Goal: Task Accomplishment & Management: Complete application form

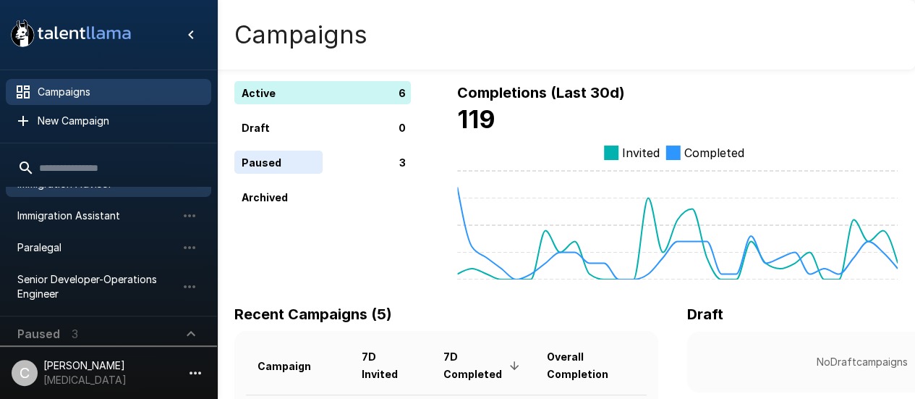
scroll to position [127, 0]
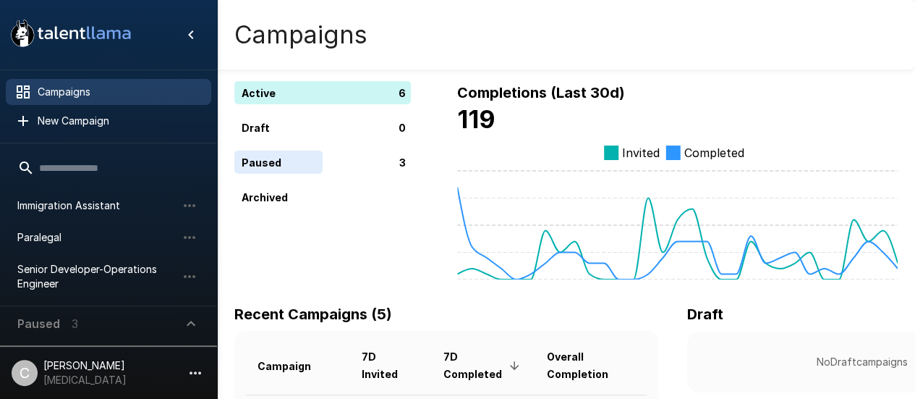
click at [108, 306] on button "Paused 3" at bounding box center [108, 323] width 205 height 35
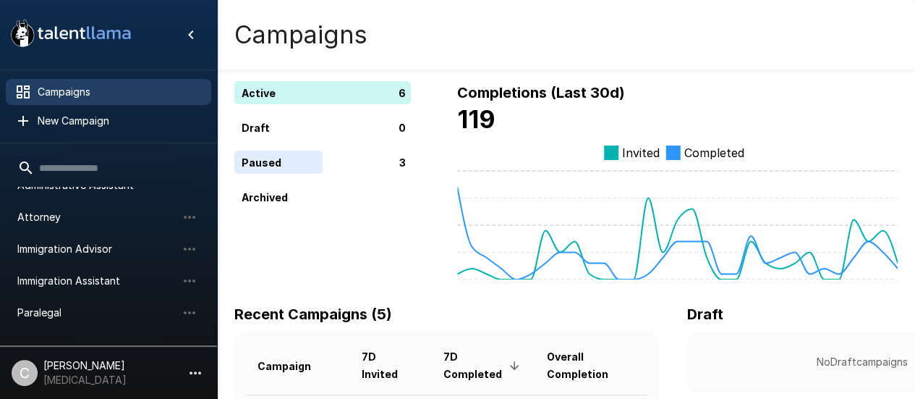
scroll to position [46, 0]
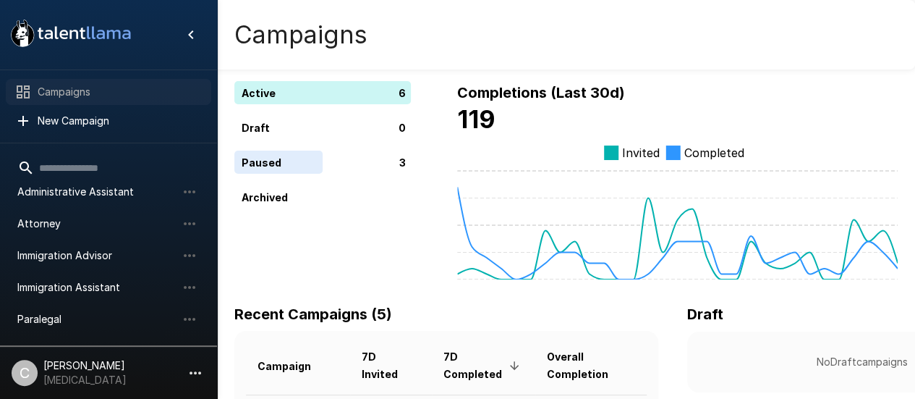
click at [143, 90] on span "Campaigns" at bounding box center [119, 92] width 162 height 14
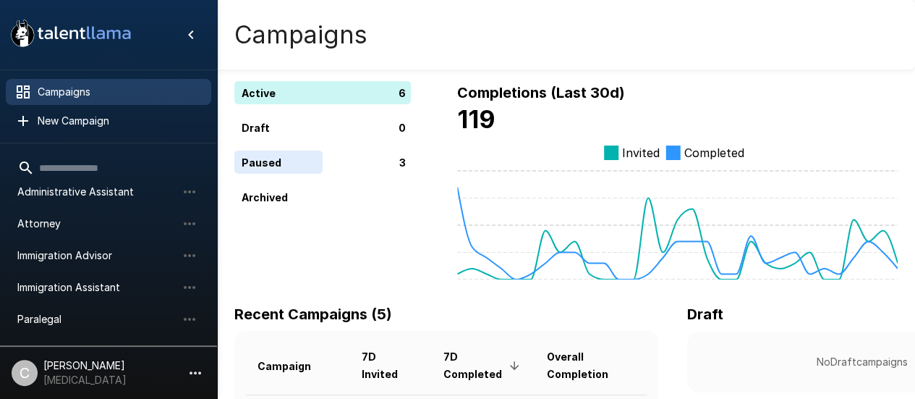
click at [109, 174] on input "text" at bounding box center [108, 168] width 205 height 26
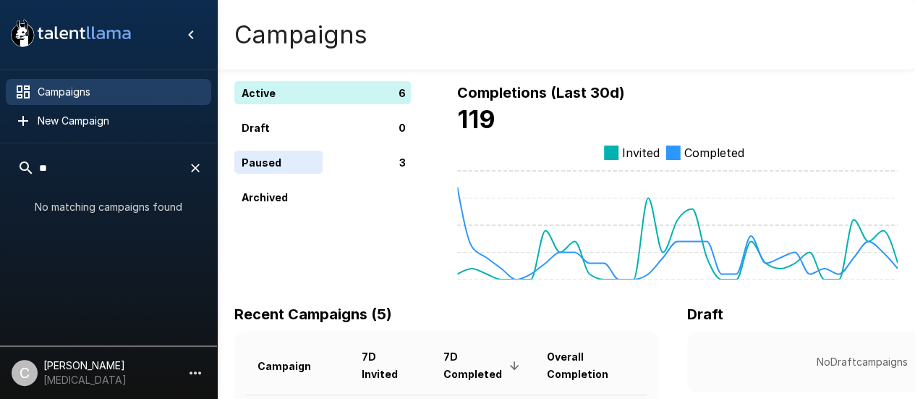
type input "*"
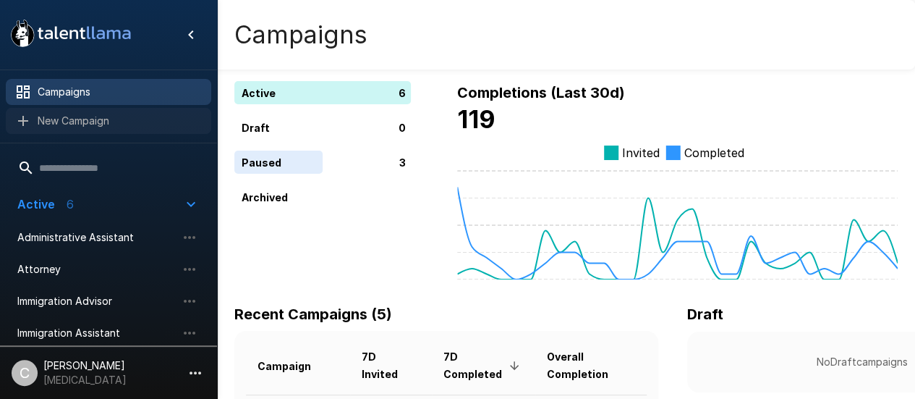
click at [111, 118] on span "New Campaign" at bounding box center [119, 121] width 162 height 14
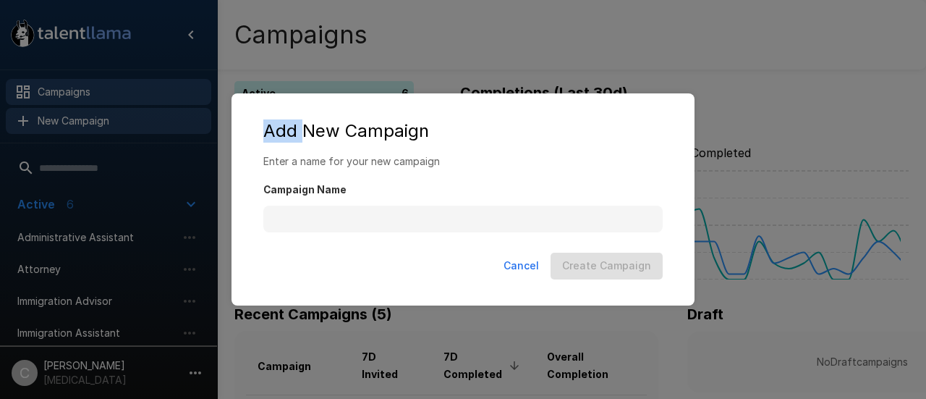
click at [111, 118] on div "Add New Campaign Enter a name for your new campaign Campaign Name Cancel Create…" at bounding box center [463, 199] width 926 height 399
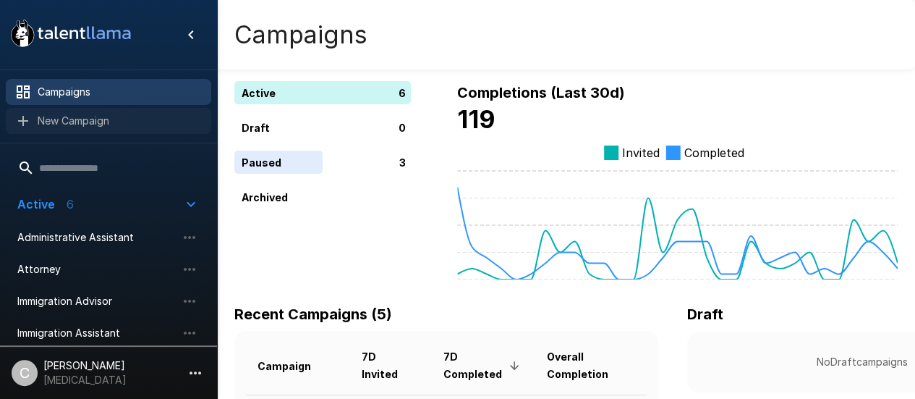
click at [116, 114] on span "New Campaign" at bounding box center [119, 121] width 162 height 14
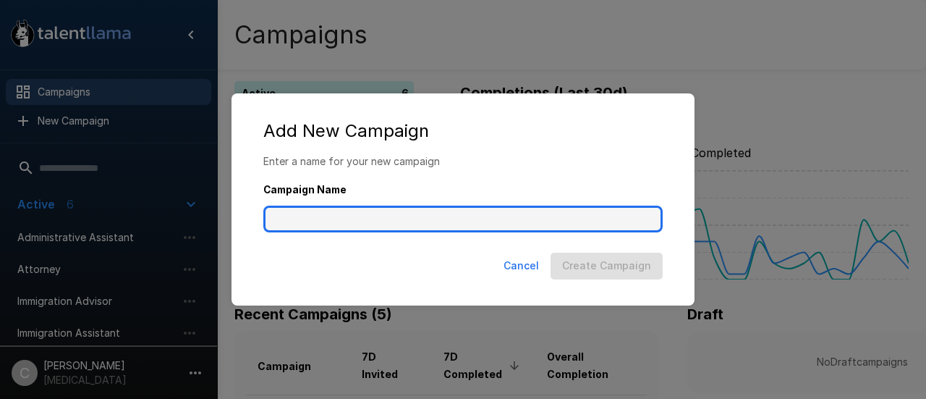
click at [376, 207] on input "Campaign Name" at bounding box center [462, 218] width 399 height 27
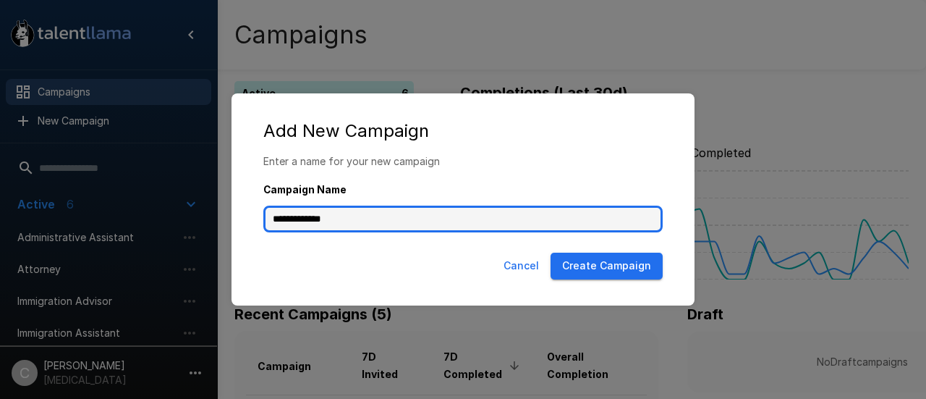
type input "**********"
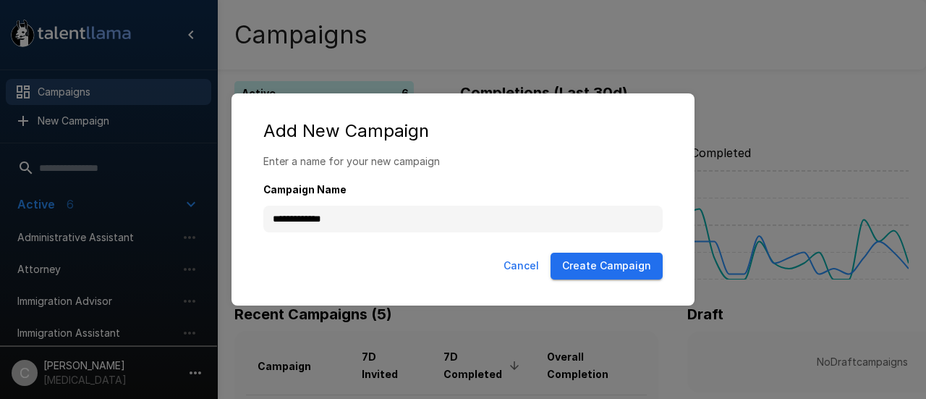
click at [585, 267] on button "Create Campaign" at bounding box center [607, 266] width 112 height 27
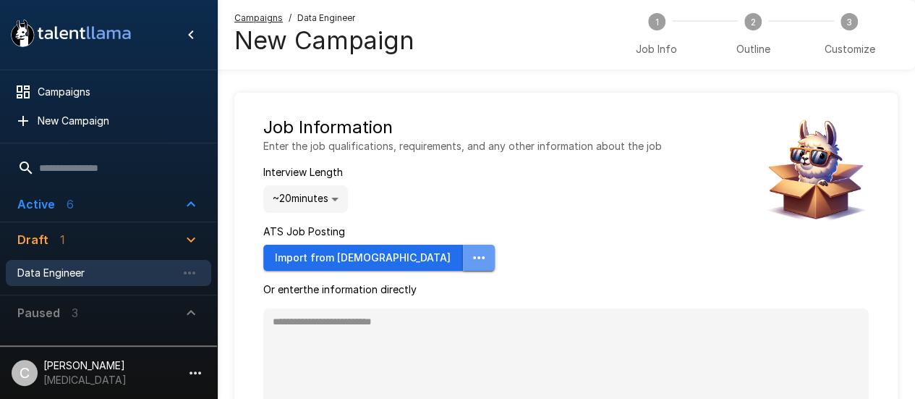
click at [470, 254] on icon "button" at bounding box center [478, 257] width 17 height 17
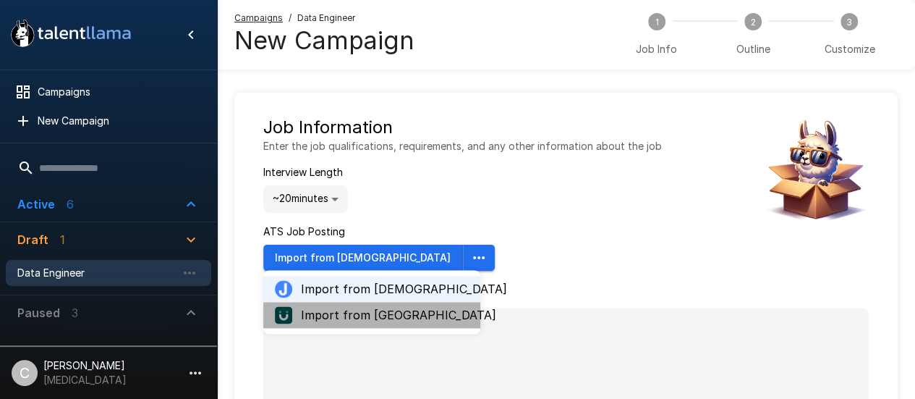
click at [383, 310] on span "Import from [GEOGRAPHIC_DATA]" at bounding box center [385, 314] width 168 height 17
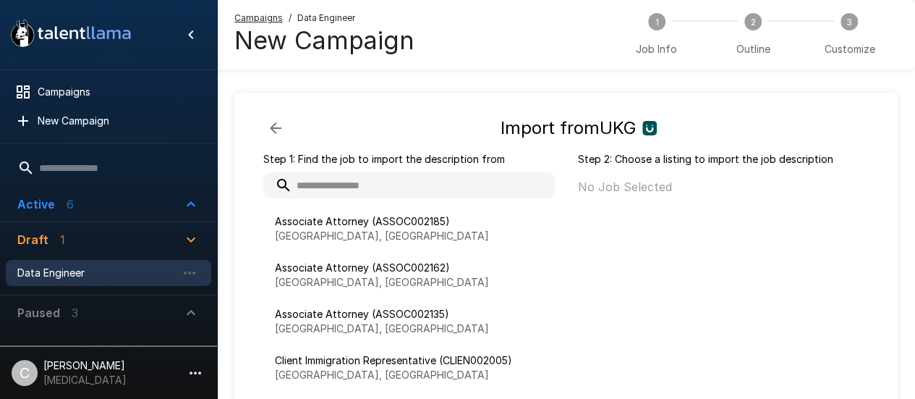
click at [408, 179] on input "text" at bounding box center [409, 185] width 292 height 26
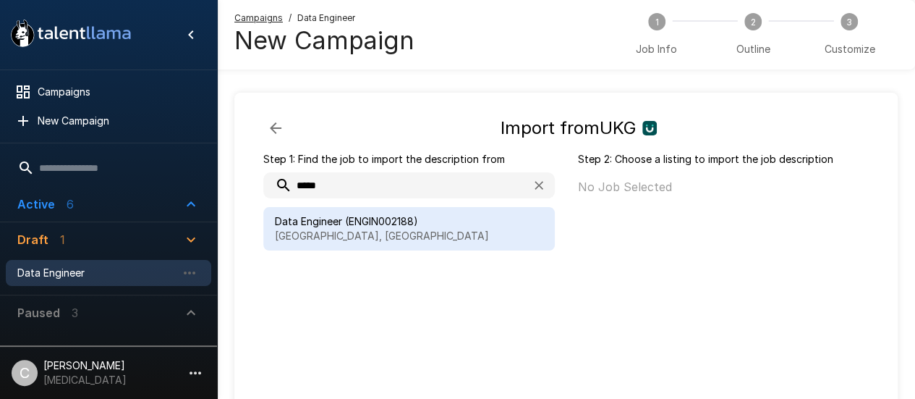
type input "****"
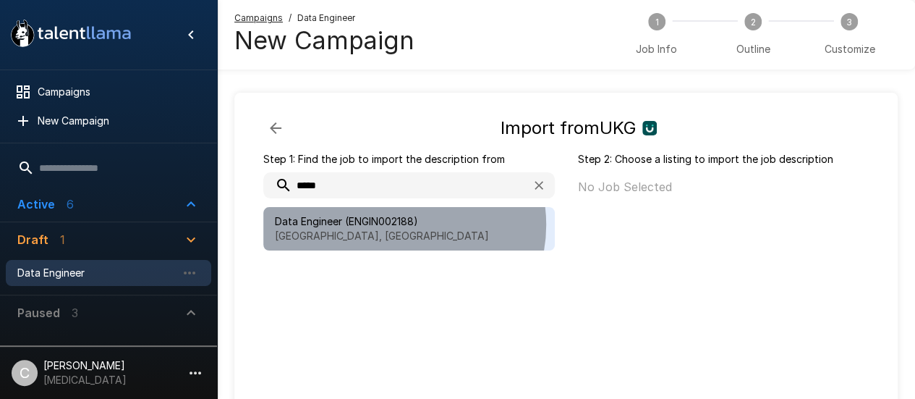
click at [403, 224] on span "Data Engineer (ENGIN002188)" at bounding box center [409, 221] width 268 height 14
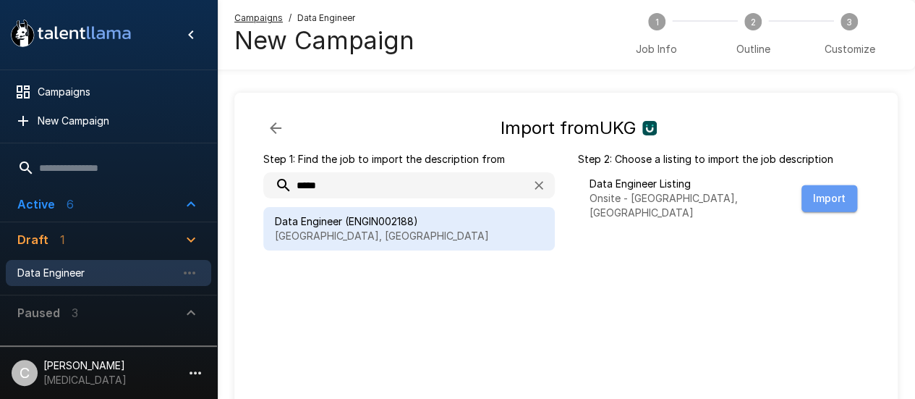
click at [818, 198] on button "Import" at bounding box center [830, 198] width 56 height 27
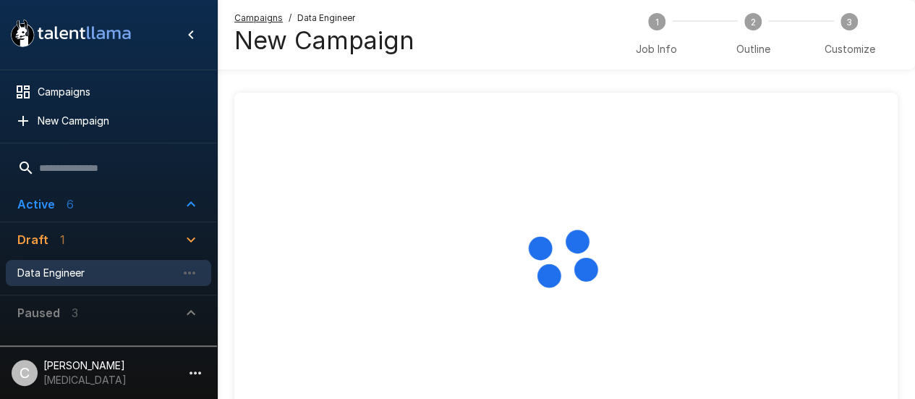
click at [818, 198] on div "Extracting Competencies..." at bounding box center [566, 229] width 606 height 226
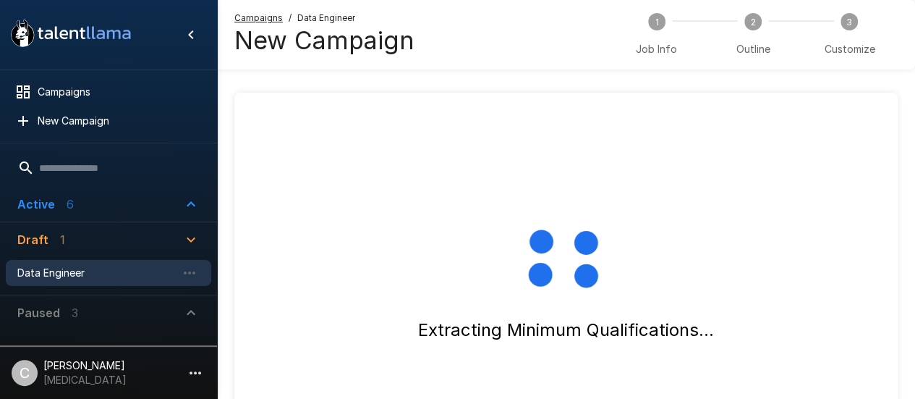
click at [818, 198] on div "Extracting Minimum Qualifications..." at bounding box center [566, 229] width 606 height 226
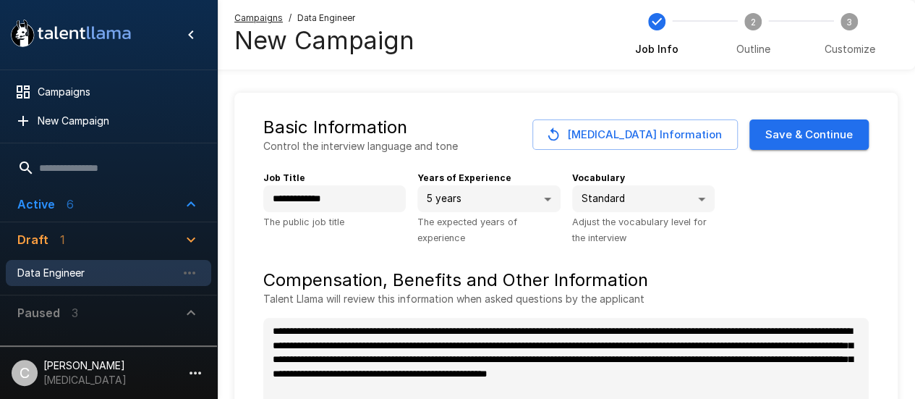
click at [822, 194] on div "**********" at bounding box center [560, 202] width 617 height 86
click at [836, 136] on button "Save & Continue" at bounding box center [809, 134] width 119 height 30
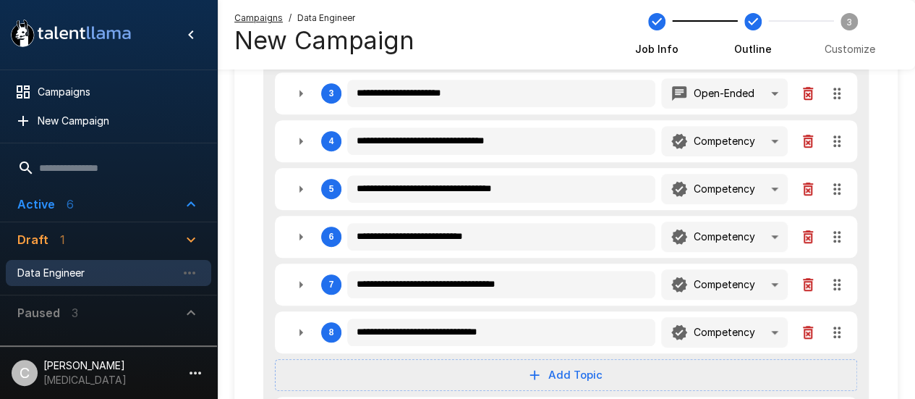
scroll to position [370, 0]
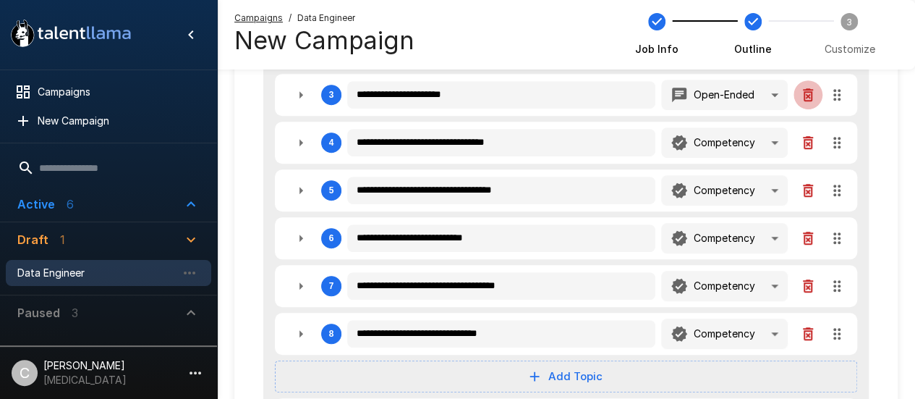
click at [801, 98] on icon "button" at bounding box center [808, 94] width 17 height 17
type textarea "*"
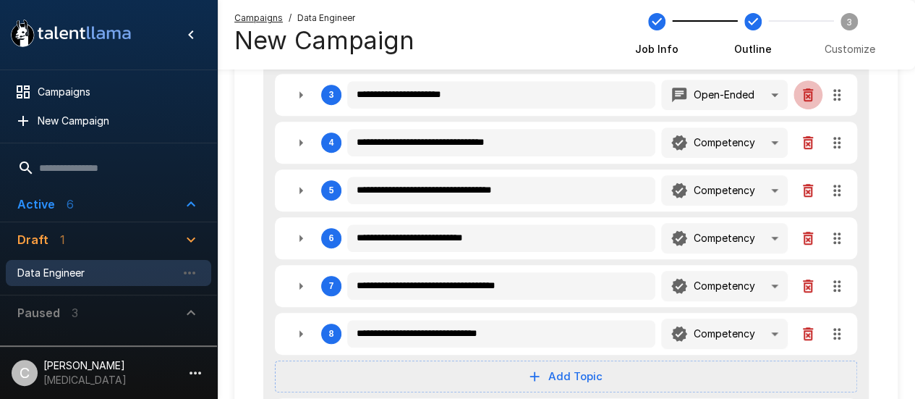
type textarea "*"
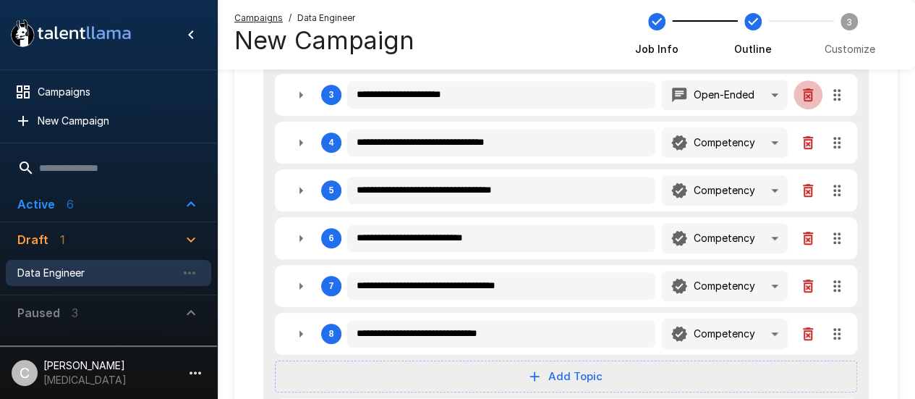
type textarea "*"
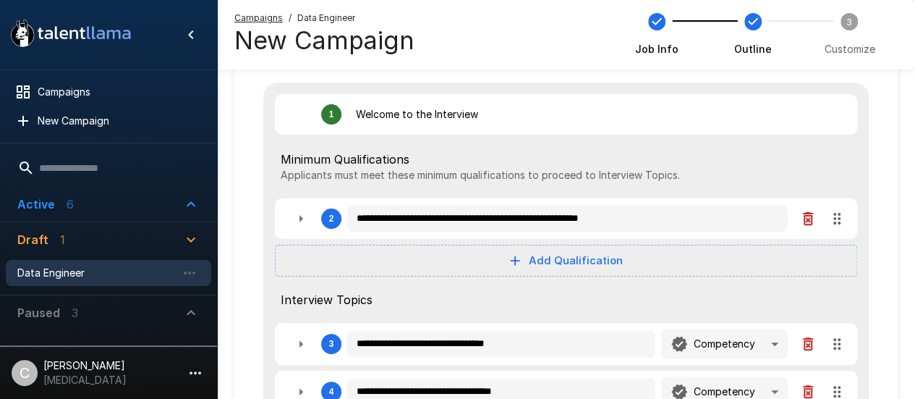
scroll to position [120, 0]
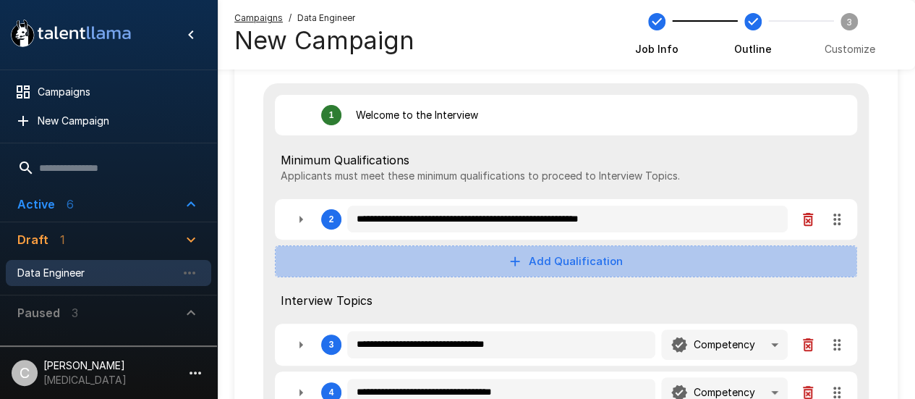
click at [612, 273] on button "Add Qualification" at bounding box center [566, 261] width 582 height 32
type textarea "*"
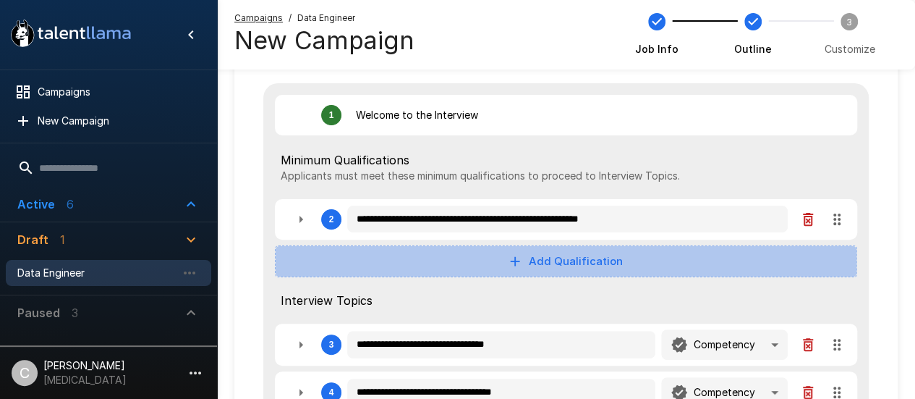
type textarea "*"
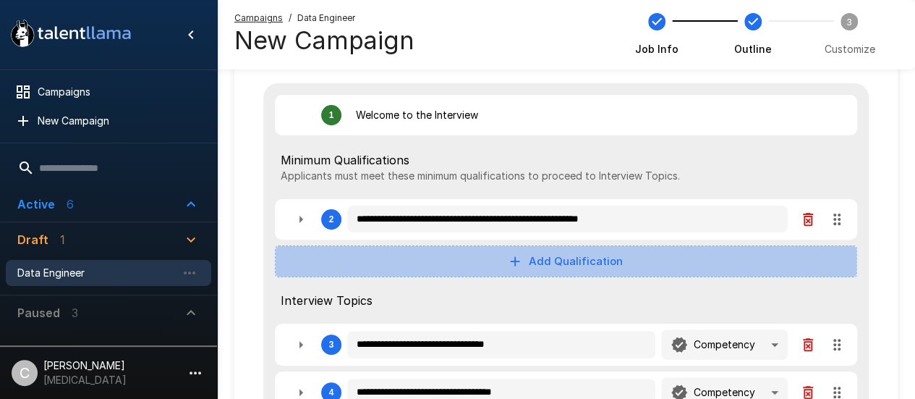
type textarea "*"
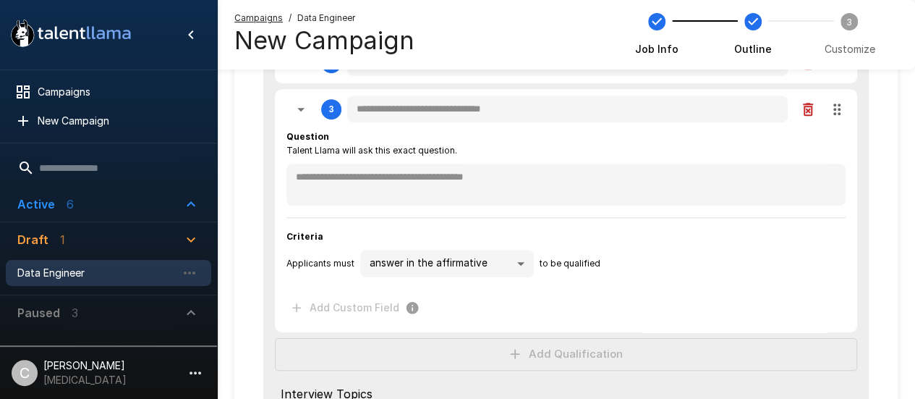
scroll to position [277, 0]
